Goal: Navigation & Orientation: Find specific page/section

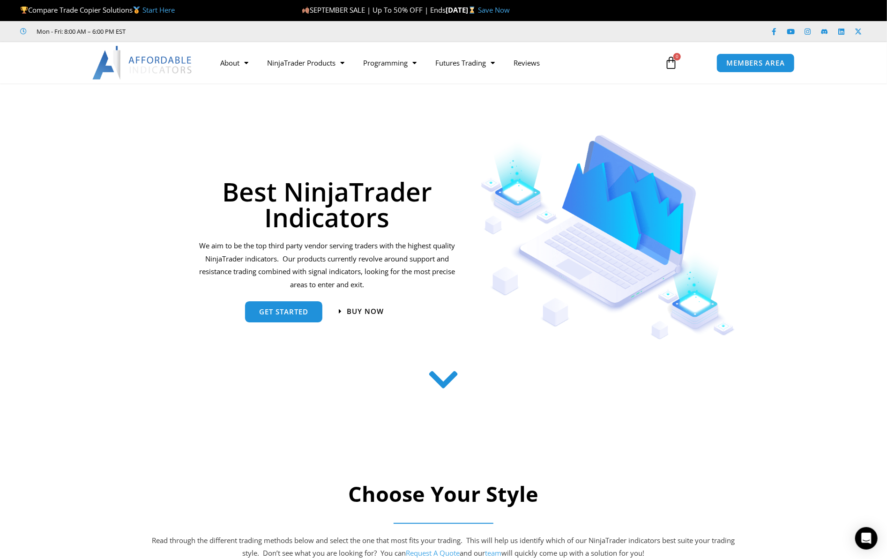
click at [726, 122] on div at bounding box center [608, 233] width 289 height 224
click at [738, 67] on span "MEMBERS AREA" at bounding box center [756, 63] width 64 height 8
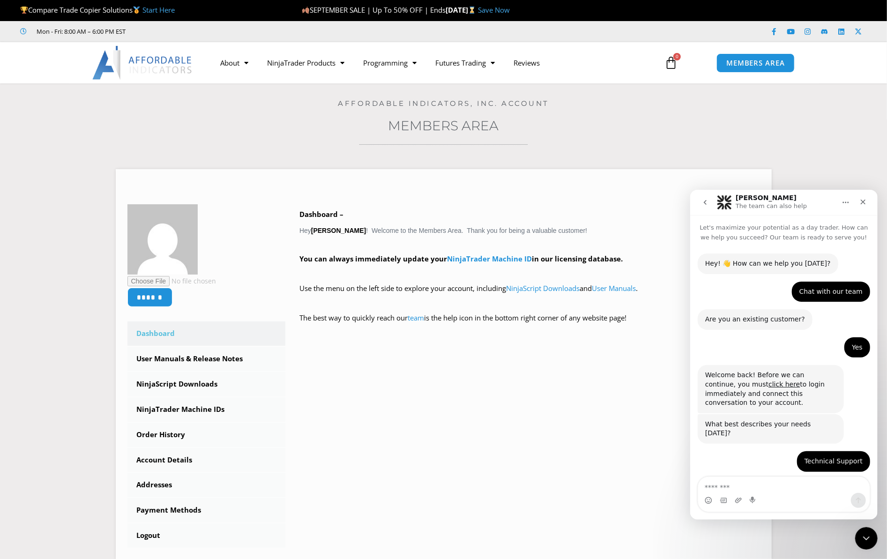
scroll to position [434, 0]
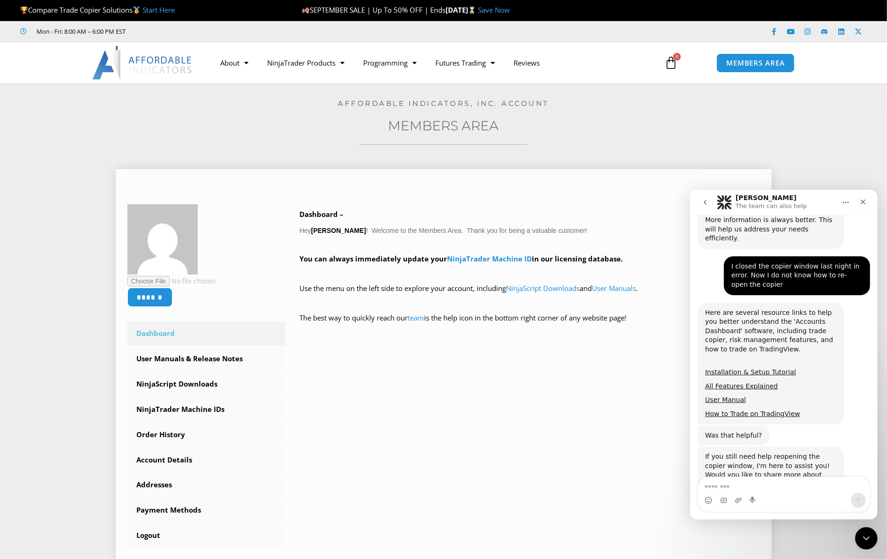
click at [565, 401] on div "****** Dashboard Subscriptions User Manuals & Release Notes NinjaScript Downloa…" at bounding box center [444, 376] width 633 height 344
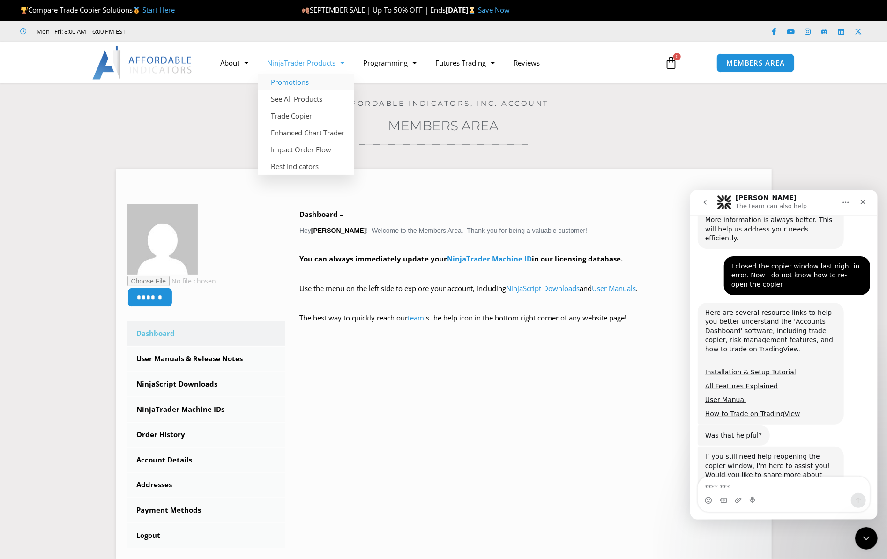
click at [298, 83] on link "Promotions" at bounding box center [306, 82] width 96 height 17
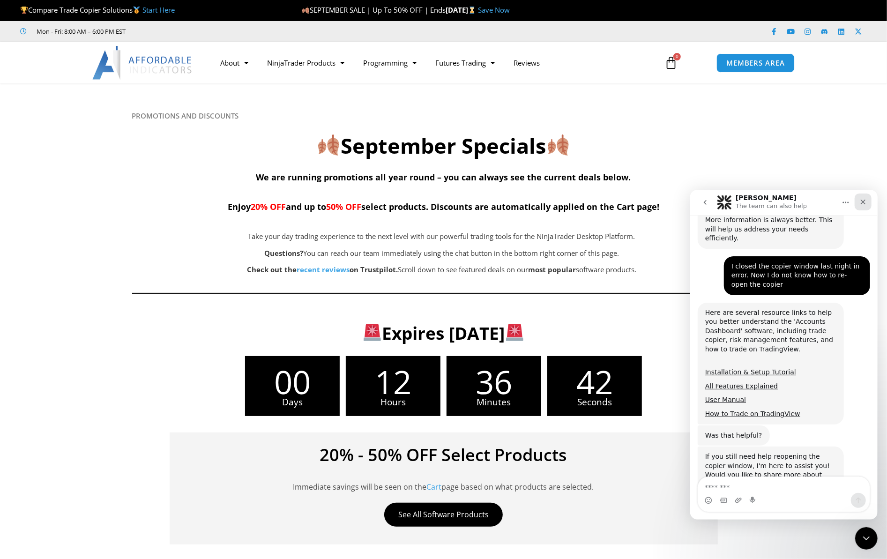
click at [870, 200] on div "Close" at bounding box center [863, 201] width 17 height 17
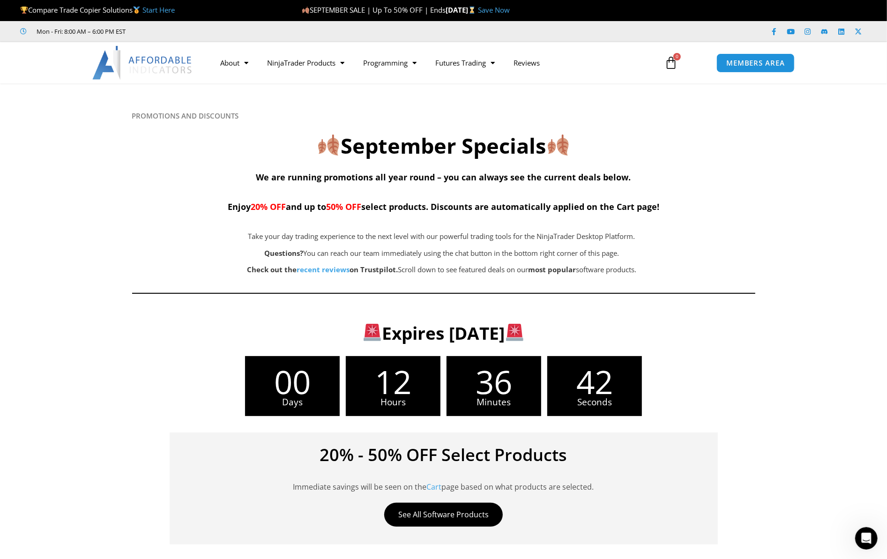
scroll to position [434, 0]
click at [864, 202] on div at bounding box center [443, 196] width 887 height 227
click at [130, 193] on icon at bounding box center [444, 139] width 888 height 113
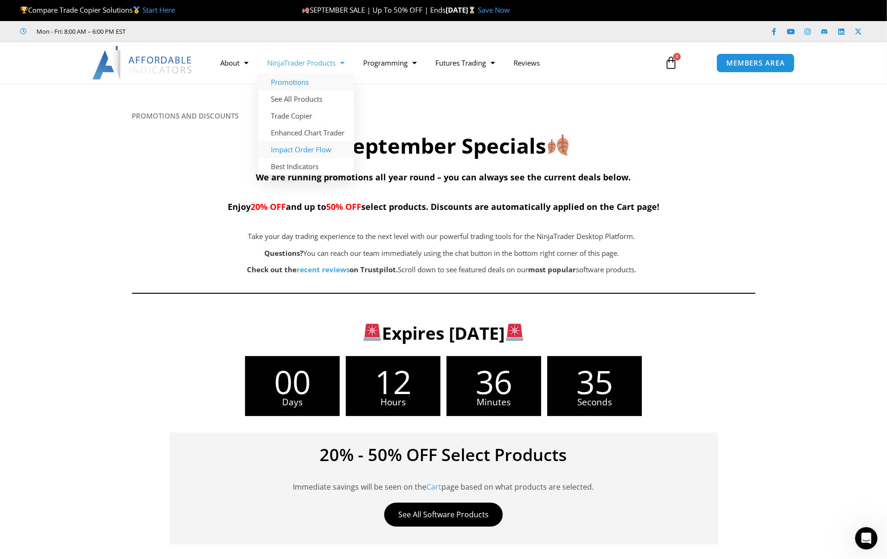
click at [301, 149] on link "Impact Order Flow" at bounding box center [306, 149] width 96 height 17
